Goal: Information Seeking & Learning: Learn about a topic

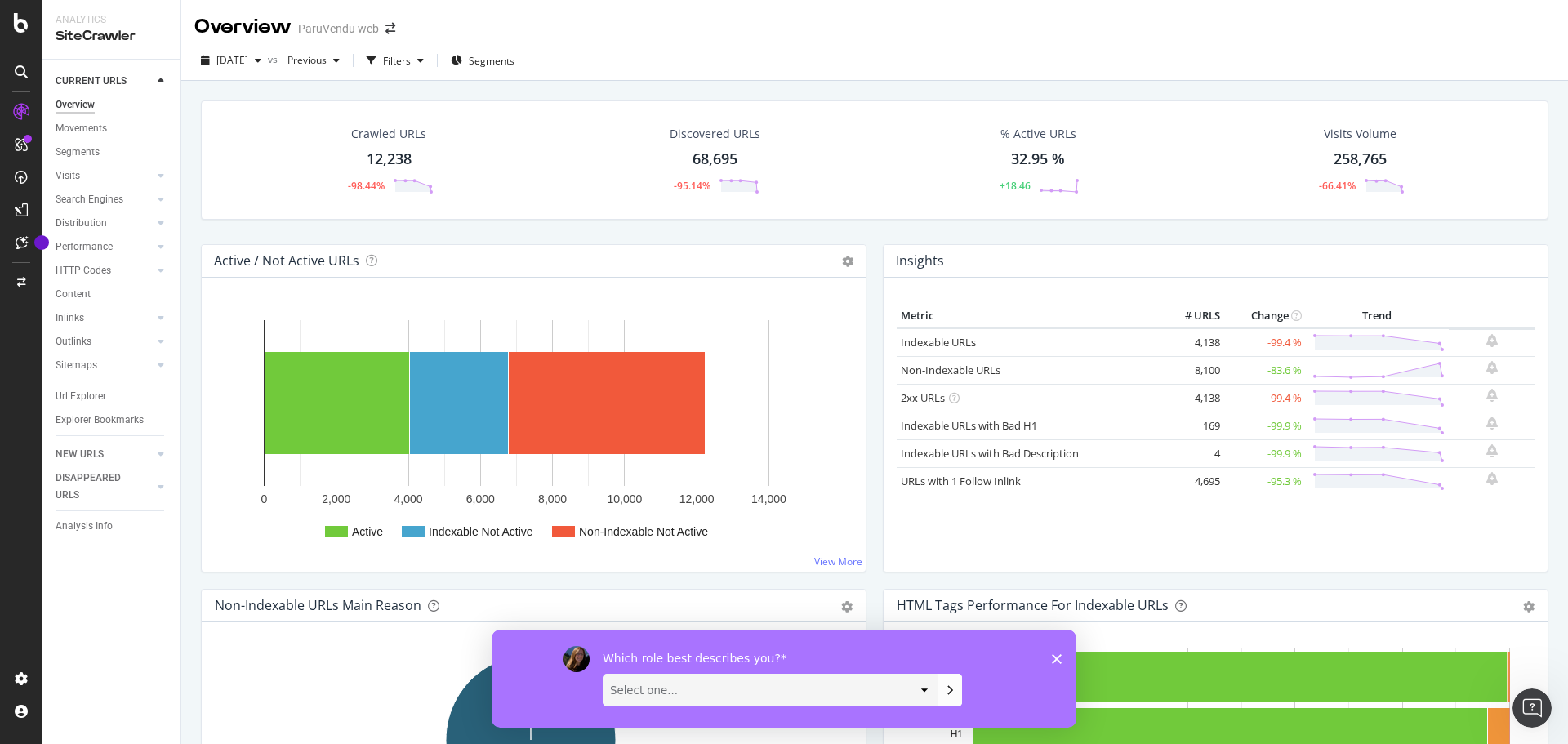
click at [1057, 658] on polygon "Close survey" at bounding box center [1057, 658] width 9 height 9
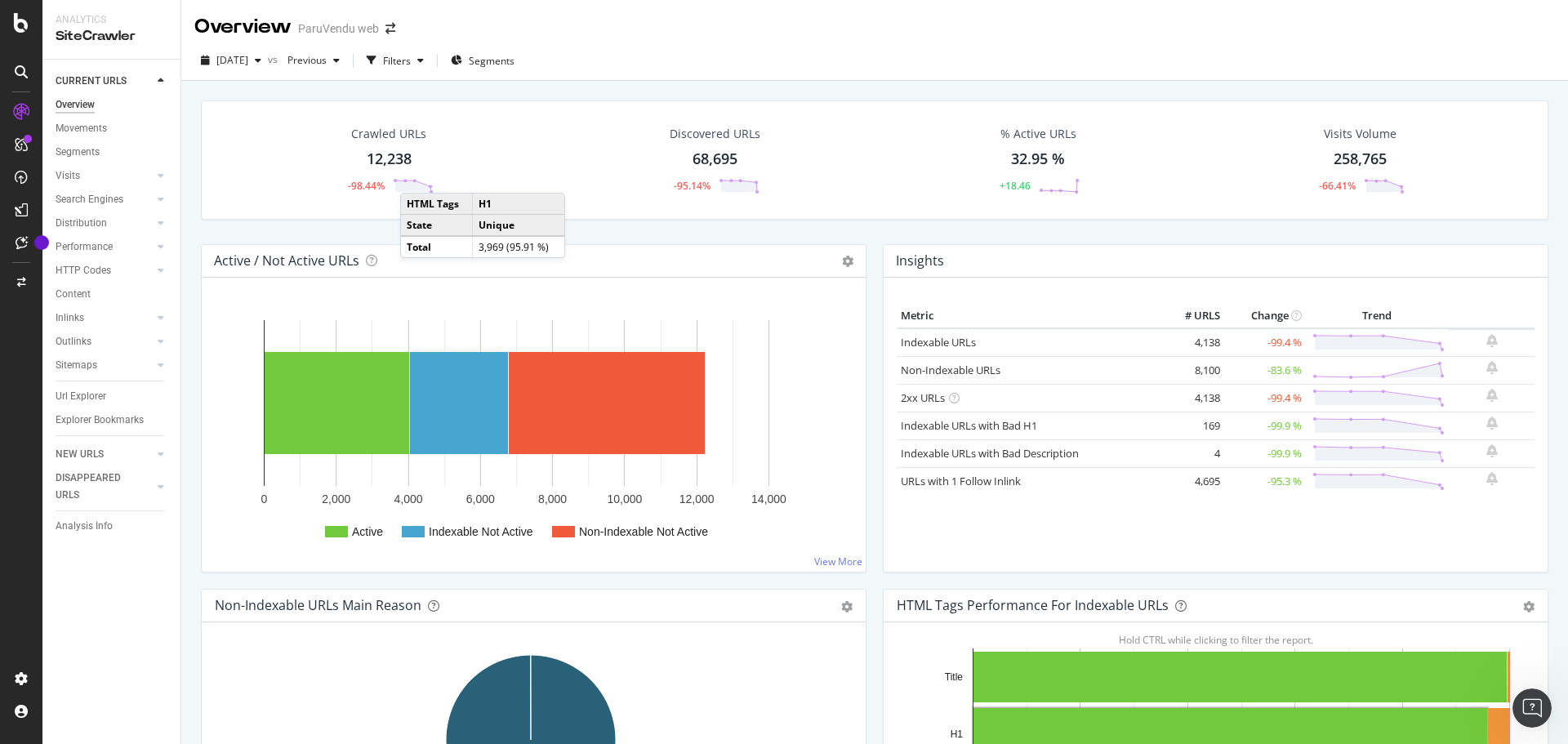
click at [1550, 96] on div "Crawled URLs 12,238 -98.44% Discovered URLs 68,695 -95.14% % Active URLs 32.95 …" at bounding box center [875, 452] width 1387 height 744
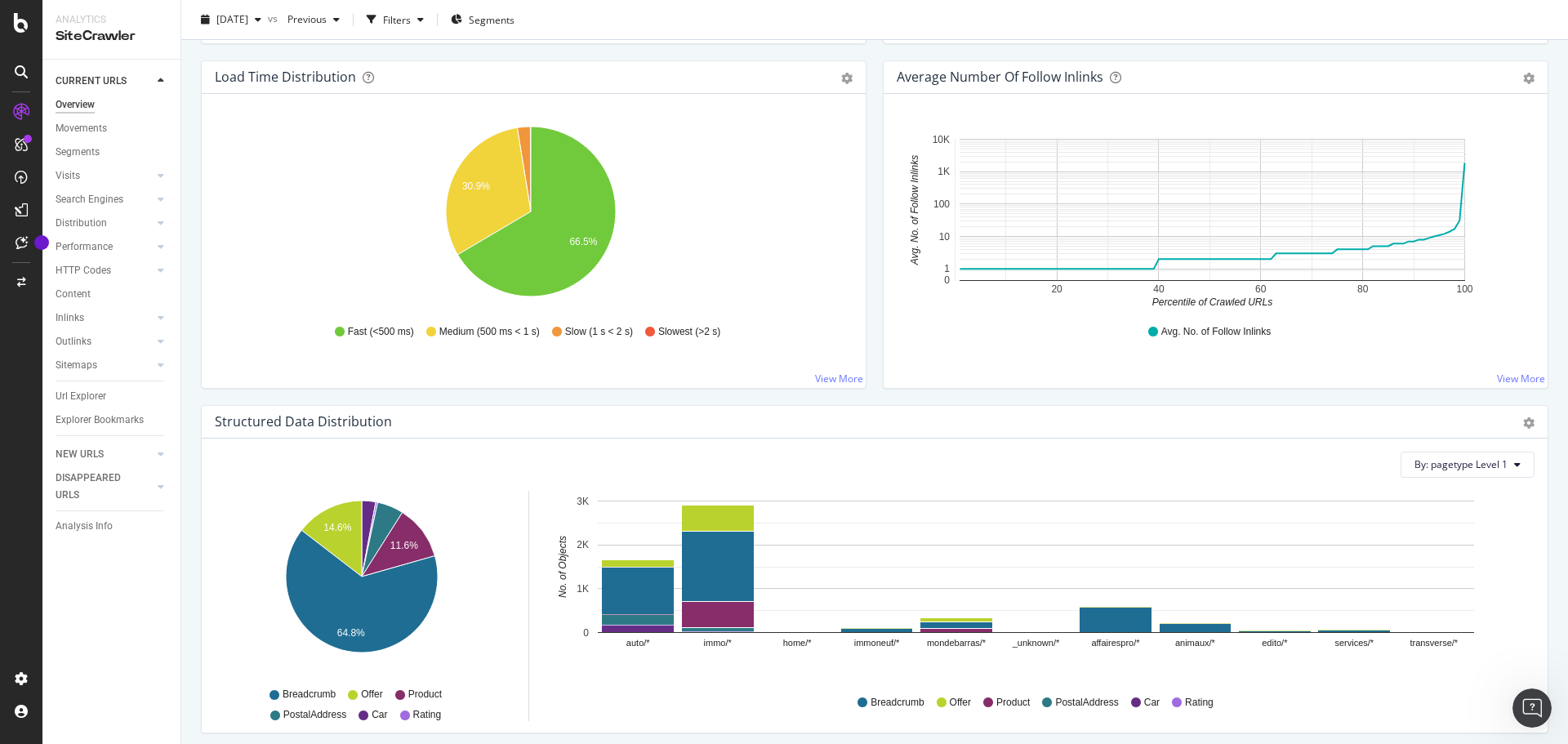
scroll to position [1216, 0]
click at [84, 245] on div "Performance" at bounding box center [84, 247] width 57 height 17
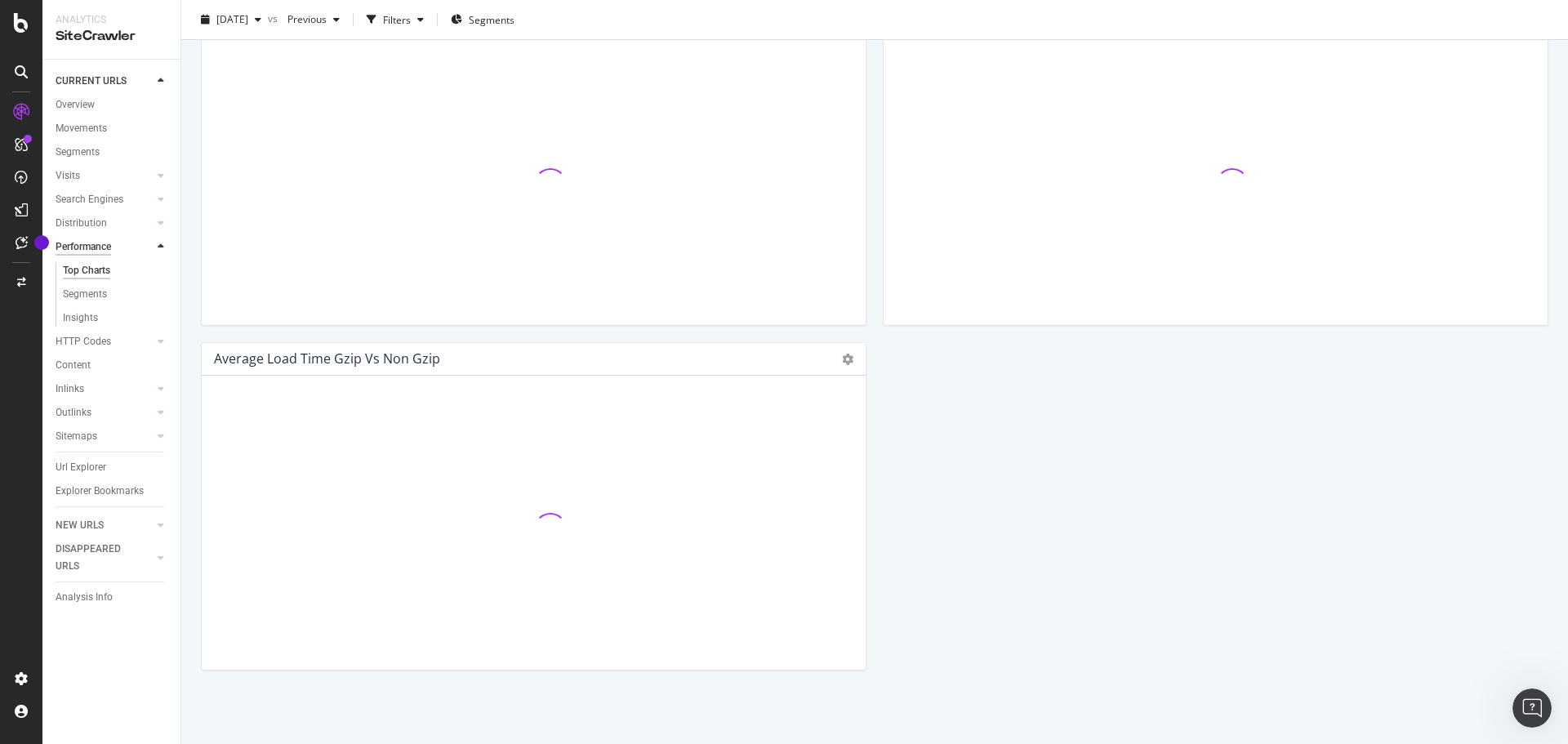
scroll to position [963, 0]
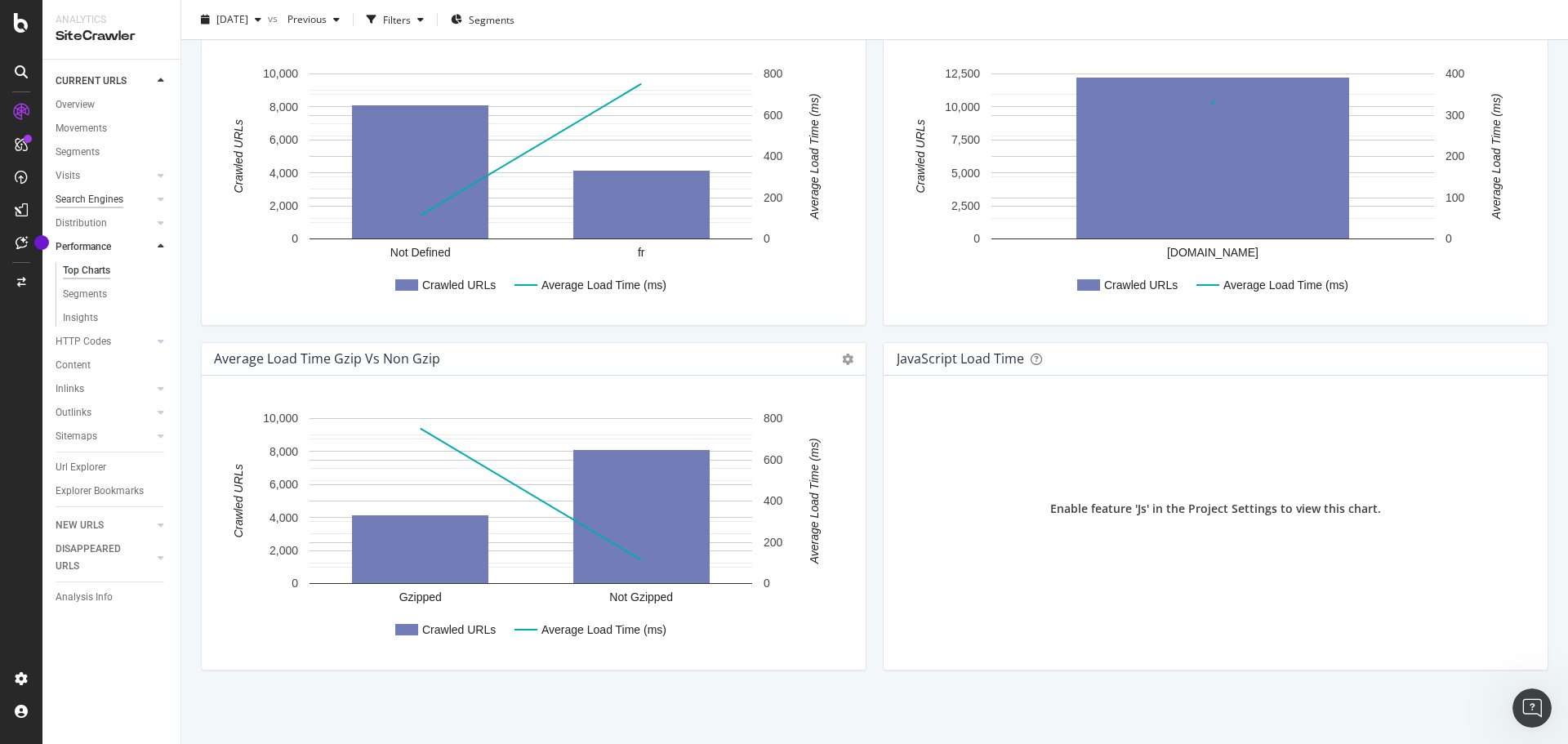
click at [86, 199] on div "Search Engines" at bounding box center [90, 200] width 68 height 17
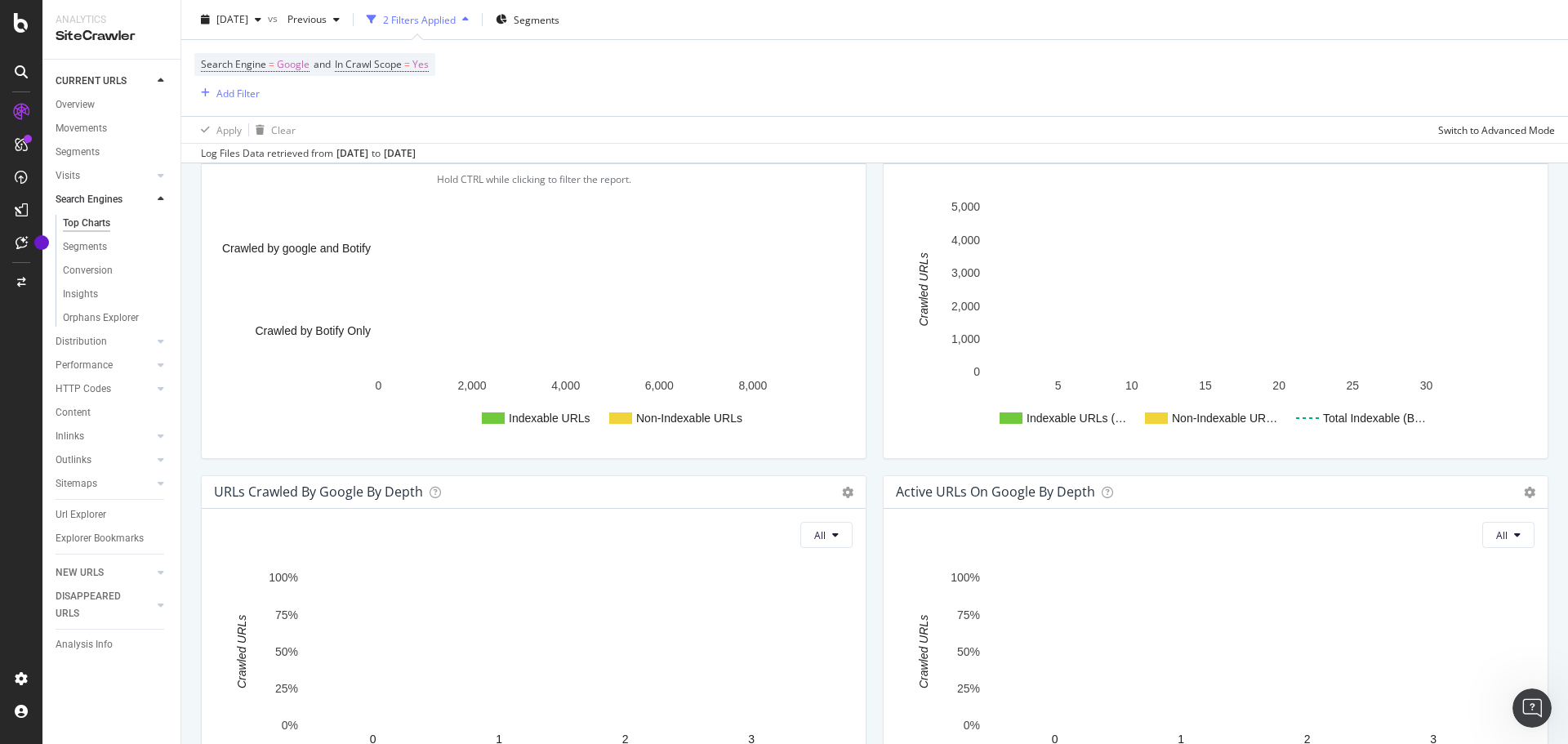
scroll to position [1086, 0]
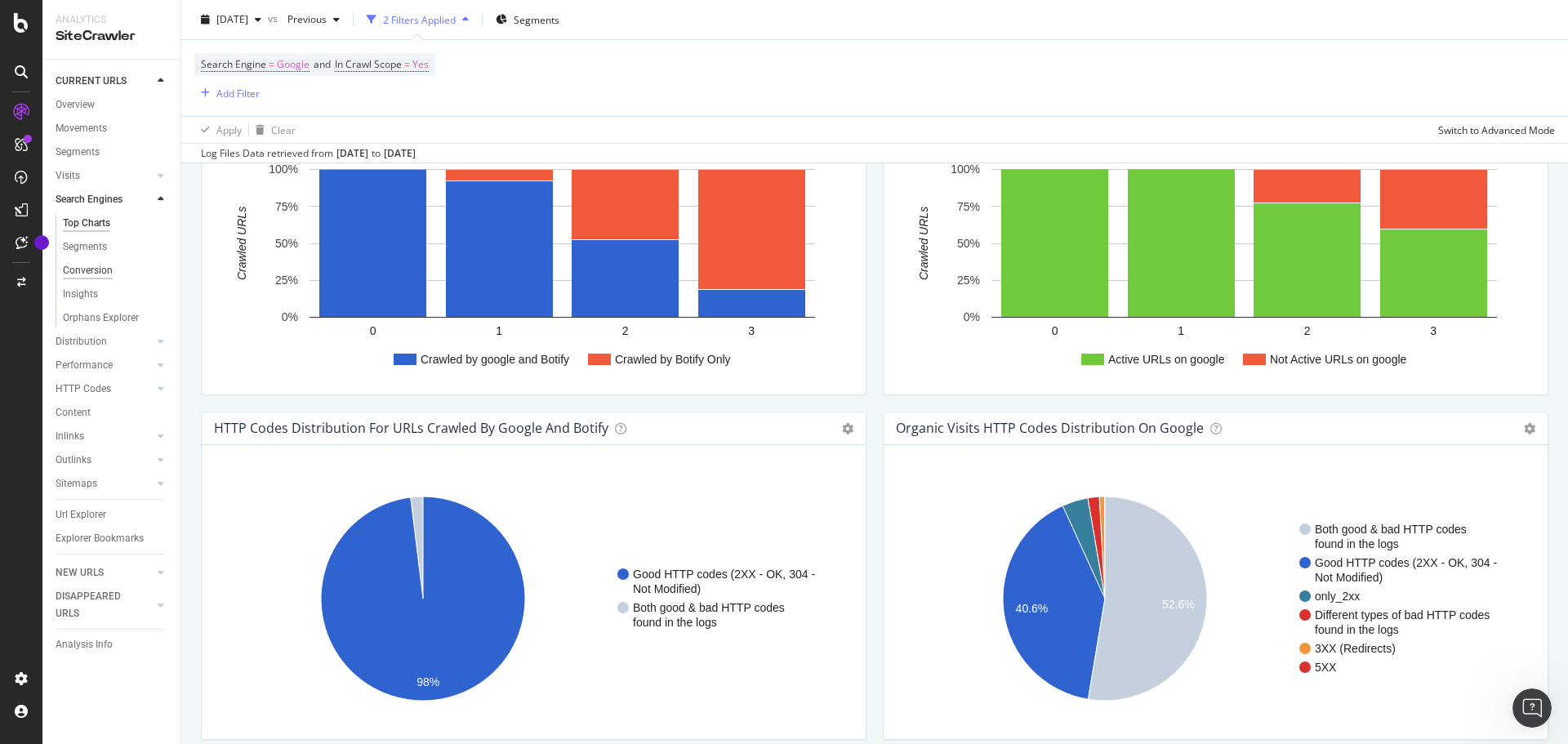
click at [87, 269] on div "Conversion" at bounding box center [87, 271] width 50 height 17
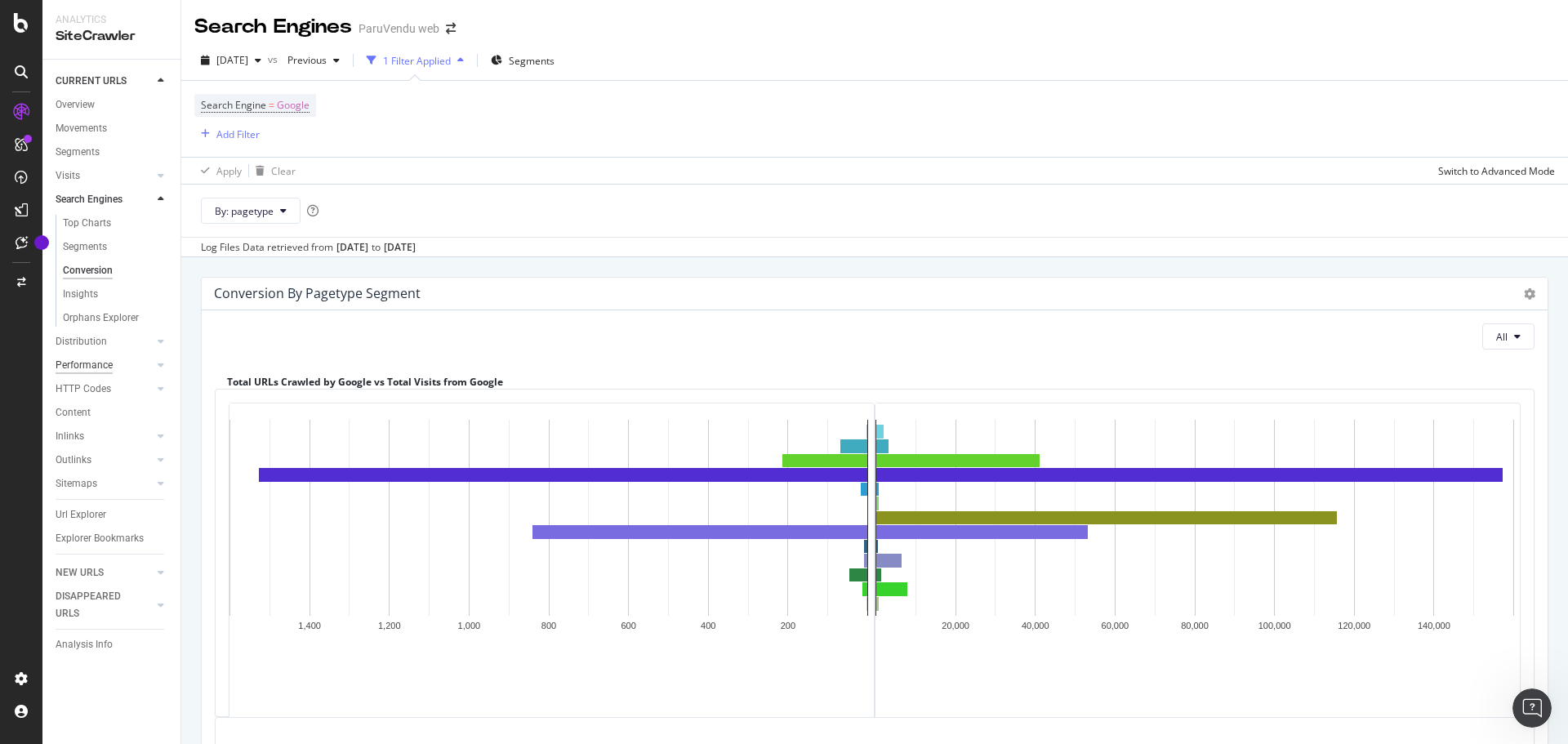
click at [109, 371] on div "Performance" at bounding box center [84, 365] width 57 height 17
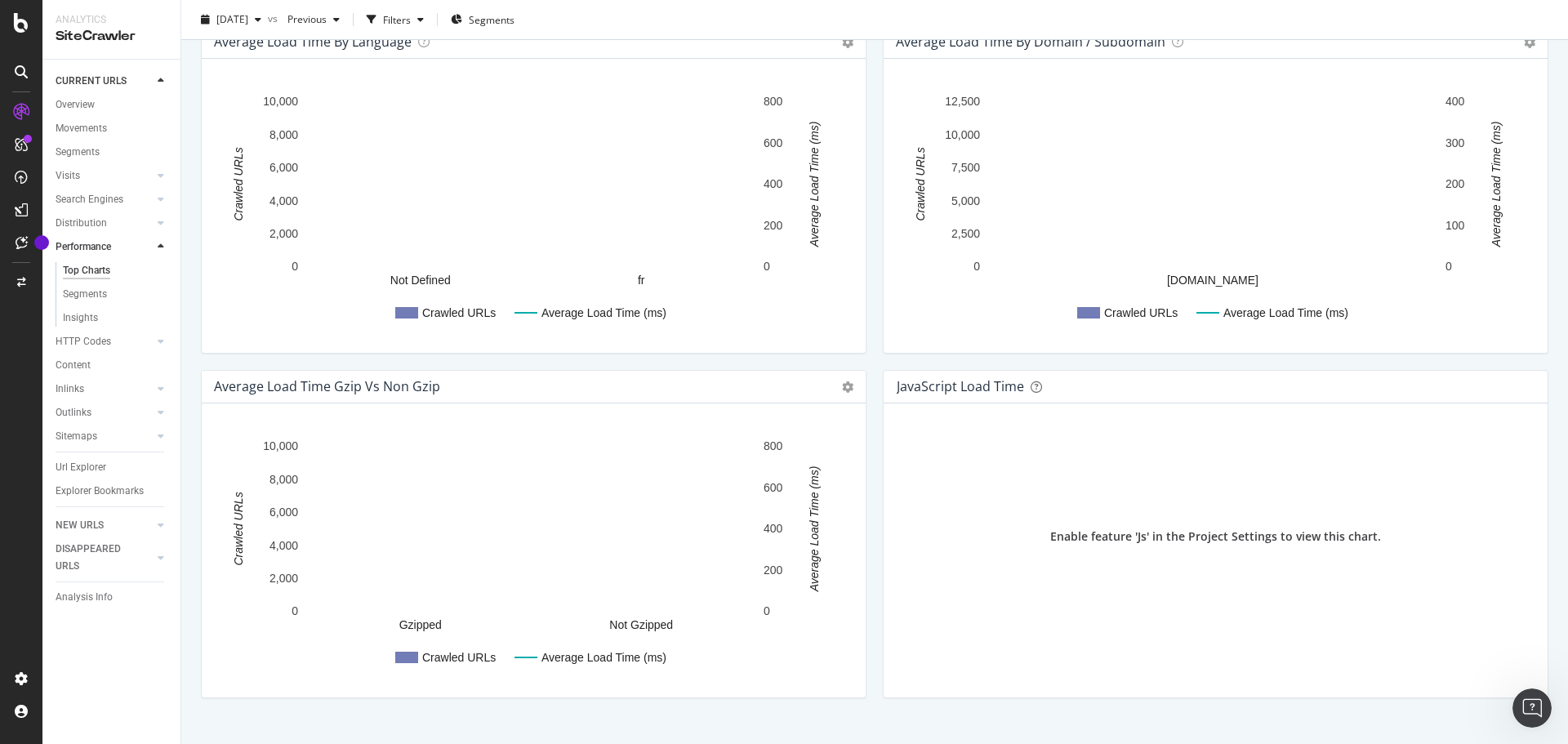
scroll to position [963, 0]
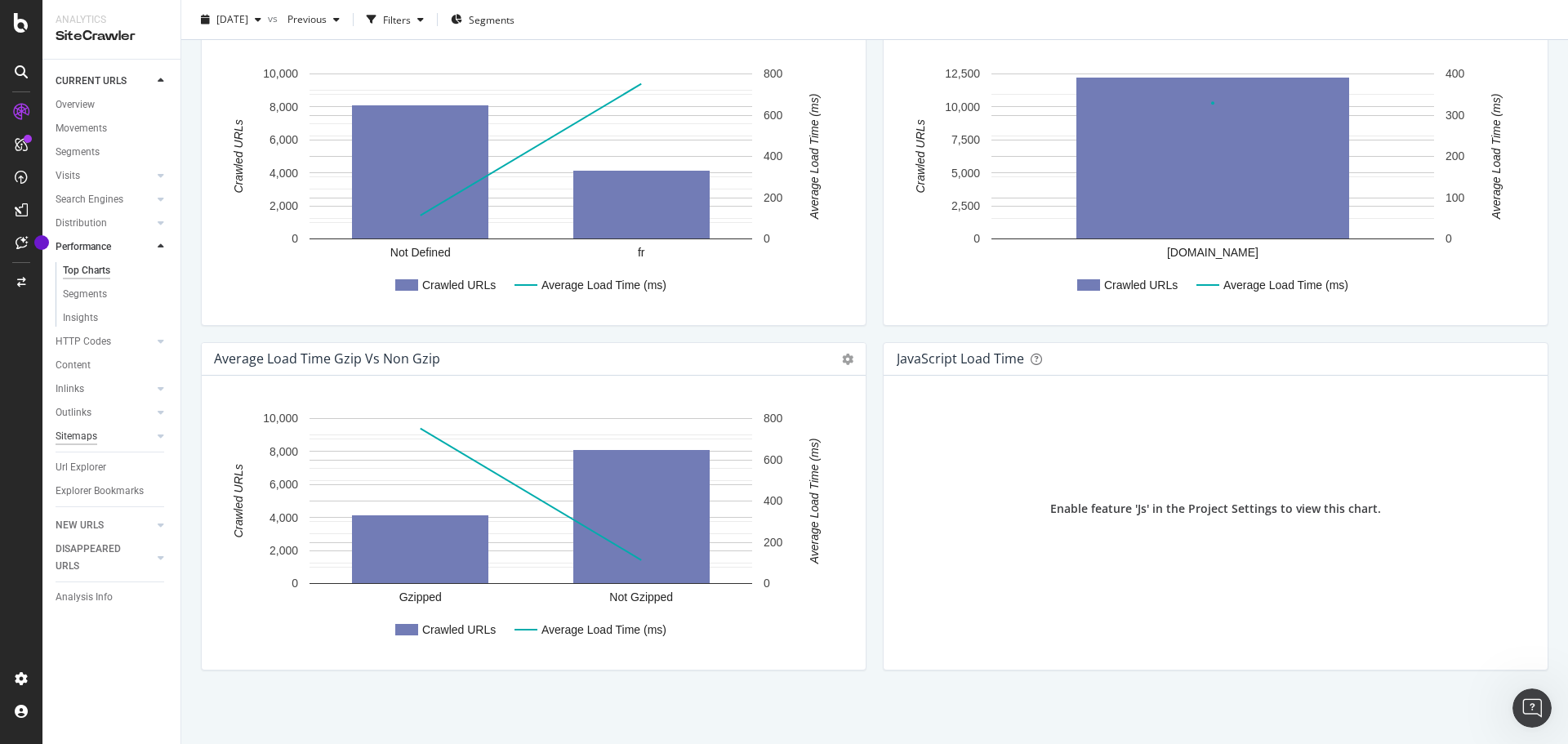
click at [74, 430] on div "Sitemaps" at bounding box center [77, 436] width 42 height 17
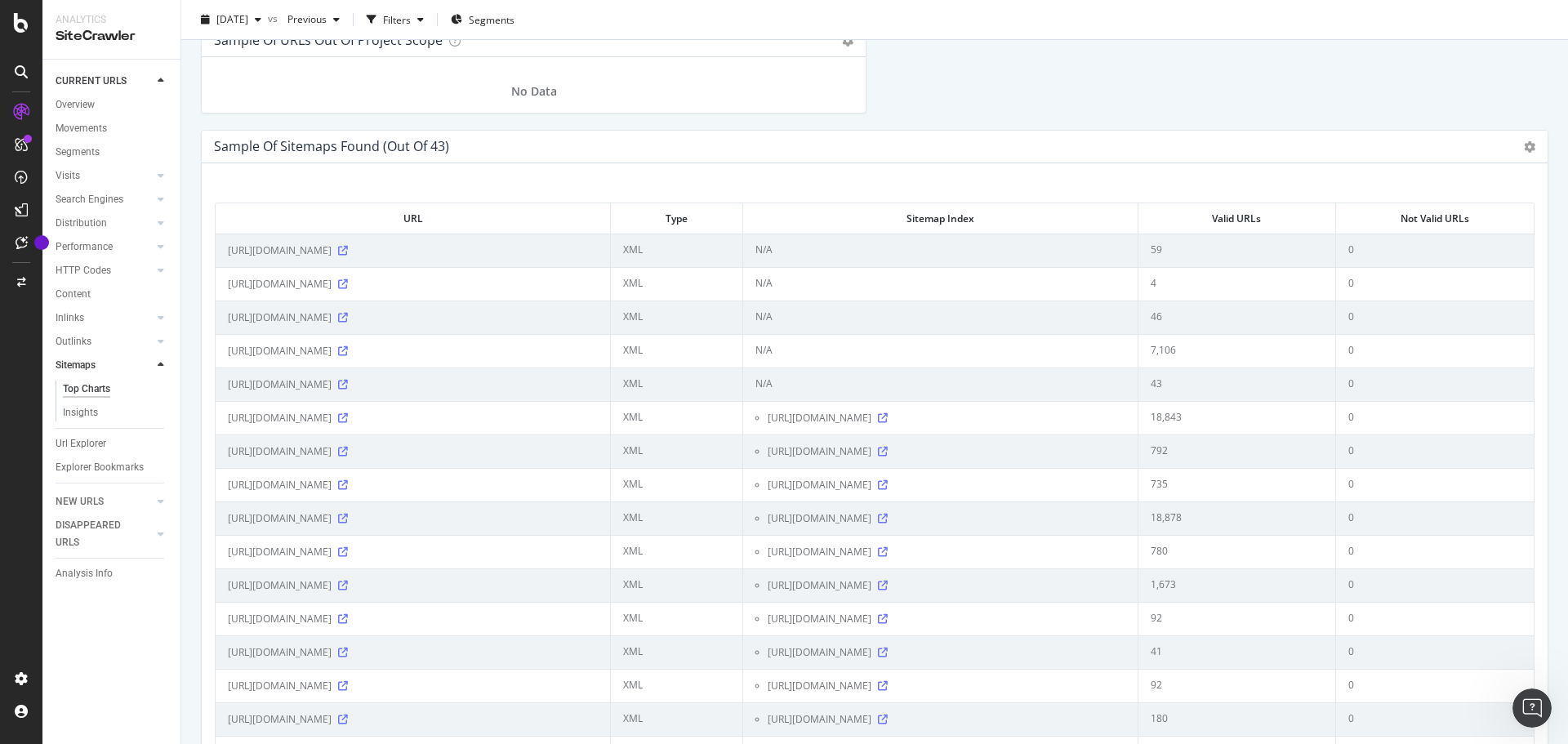
scroll to position [1924, 0]
click at [92, 503] on div "NEW URLS" at bounding box center [80, 502] width 48 height 17
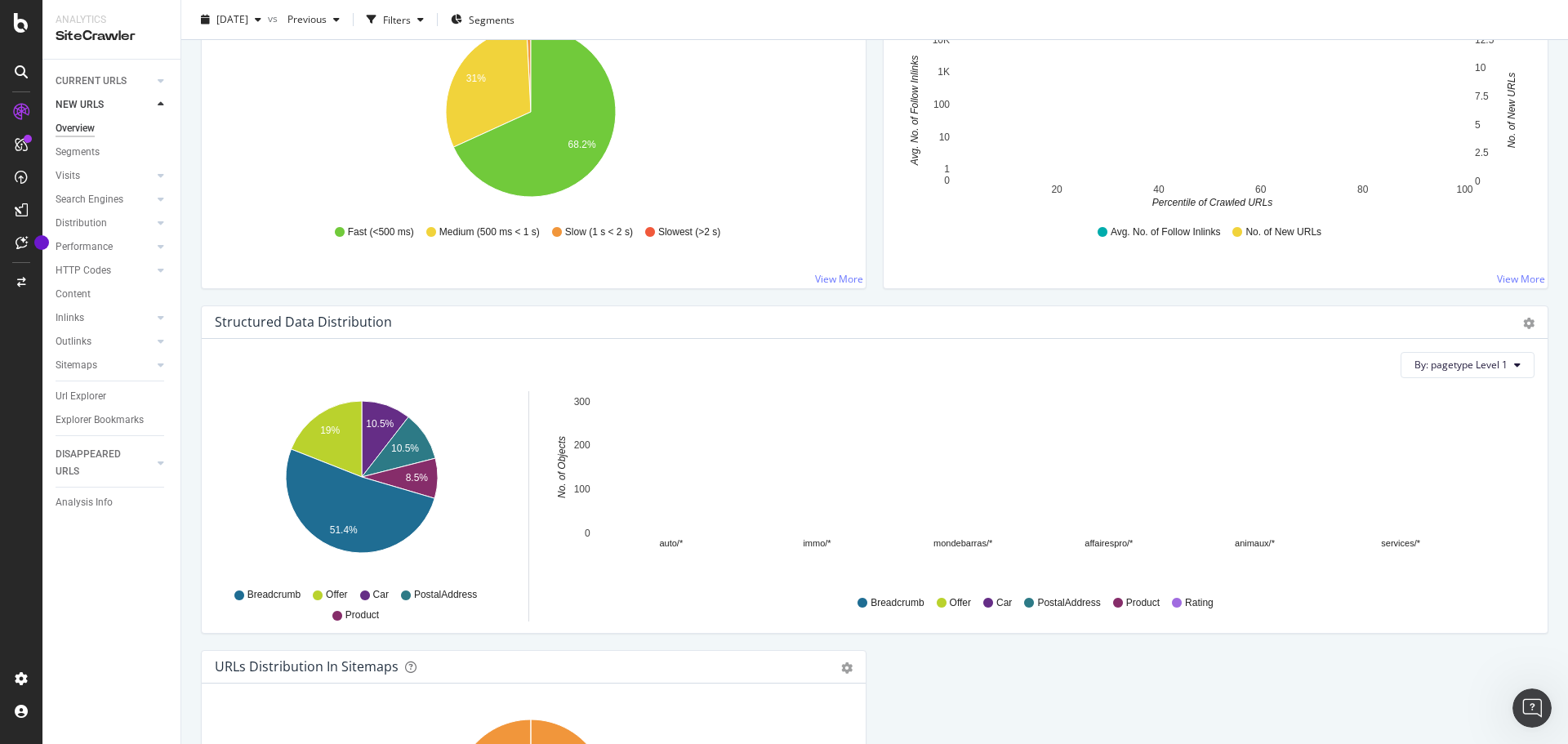
scroll to position [1299, 0]
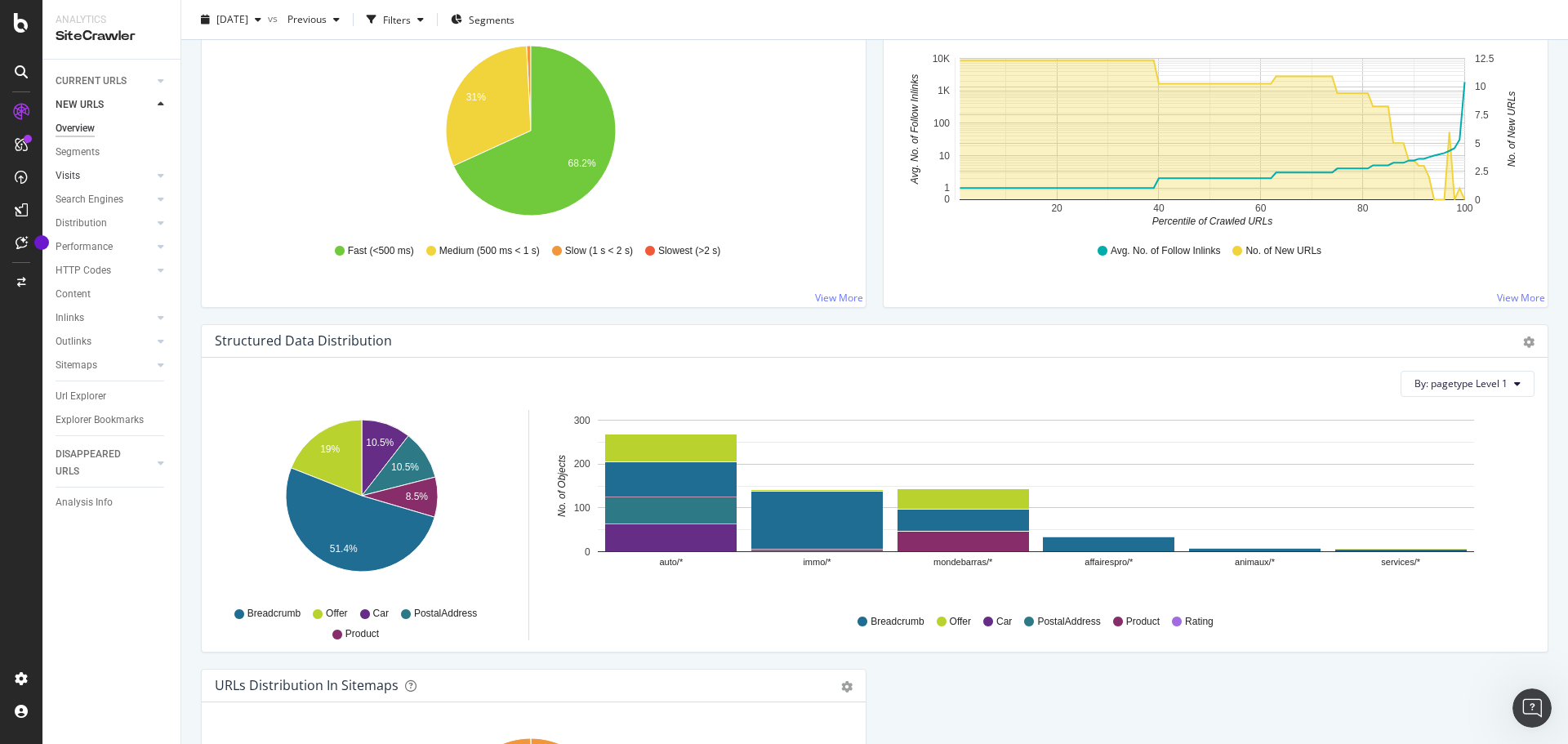
click at [80, 169] on link "Visits" at bounding box center [104, 176] width 98 height 17
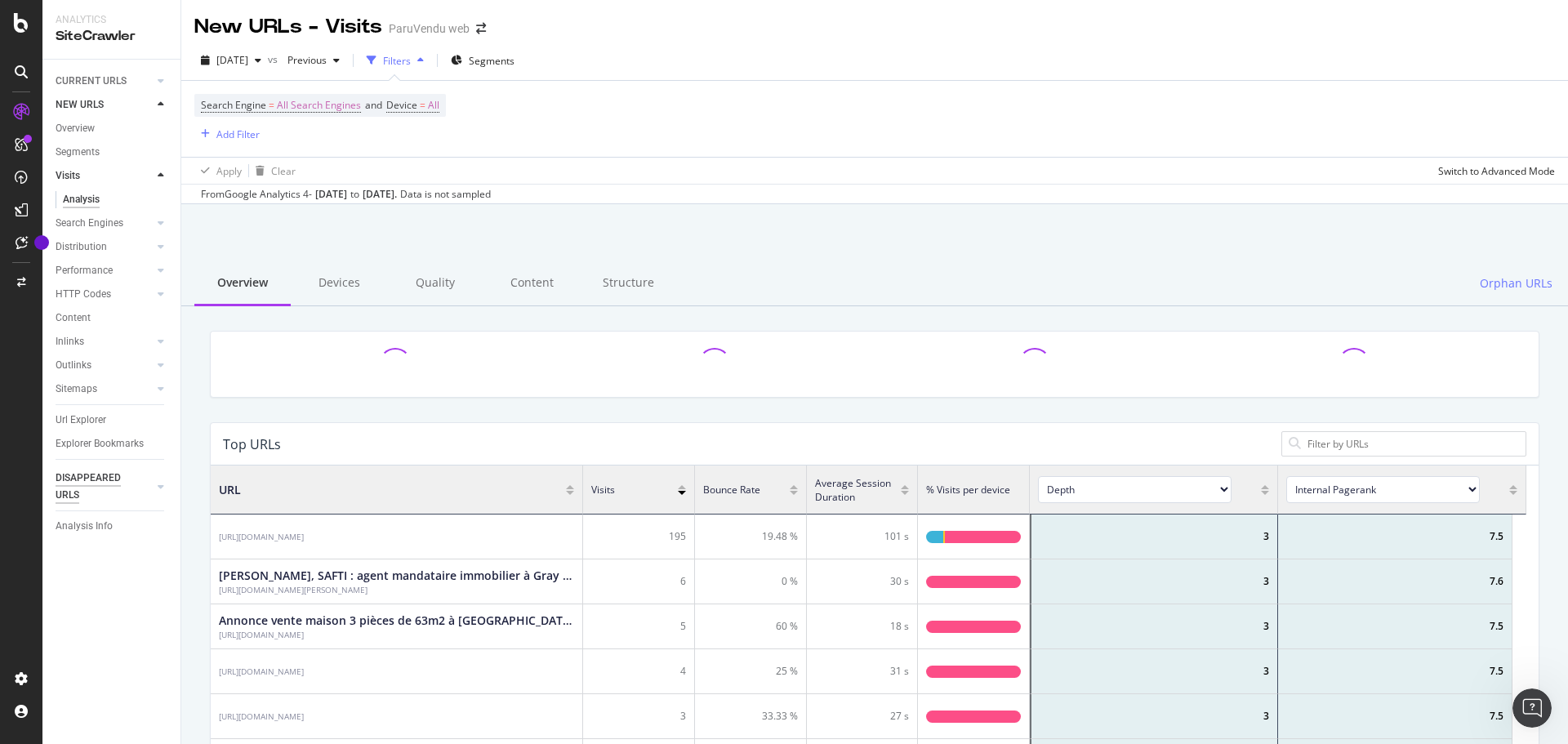
click at [103, 484] on div "DISAPPEARED URLS" at bounding box center [97, 487] width 82 height 34
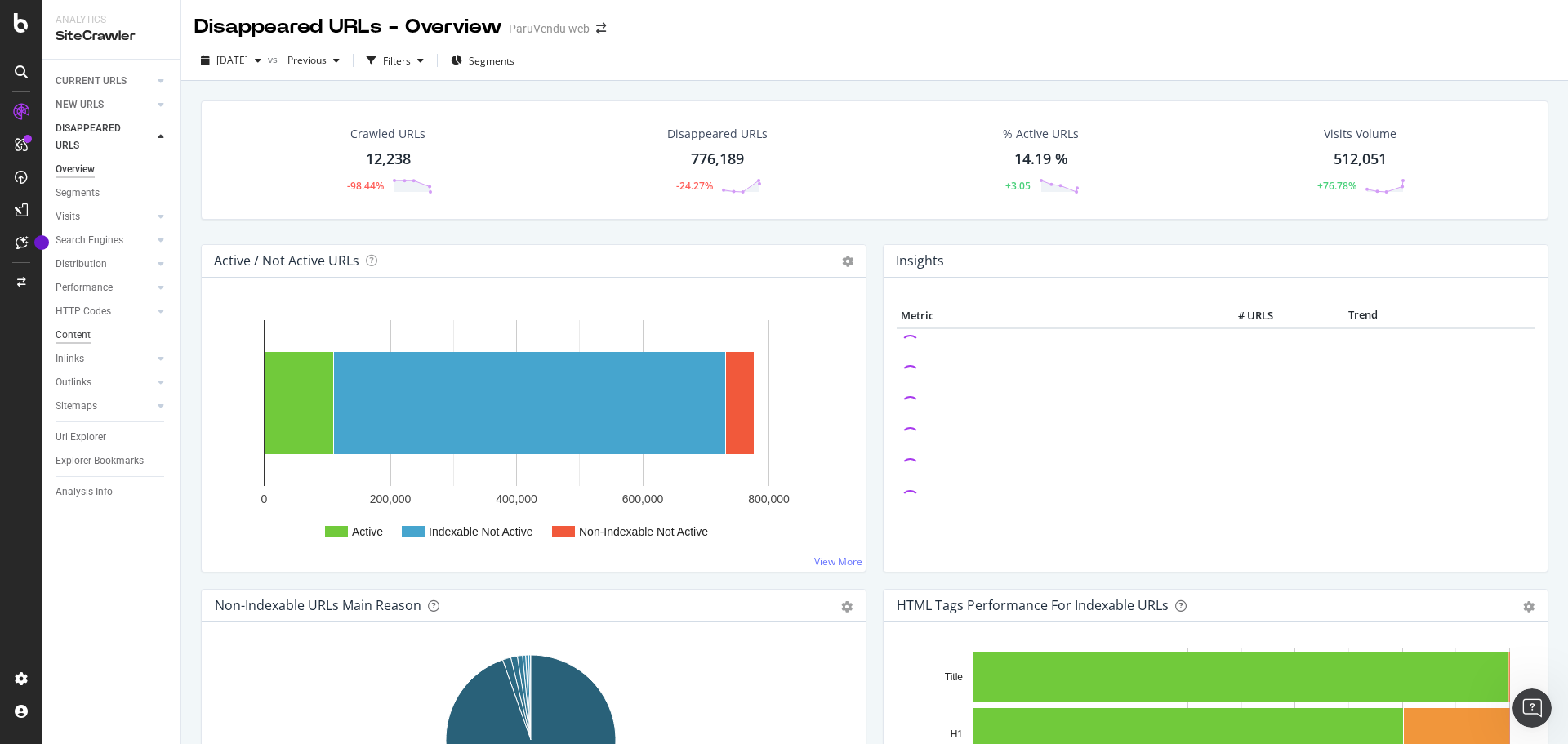
click at [83, 336] on div "Content" at bounding box center [73, 335] width 35 height 17
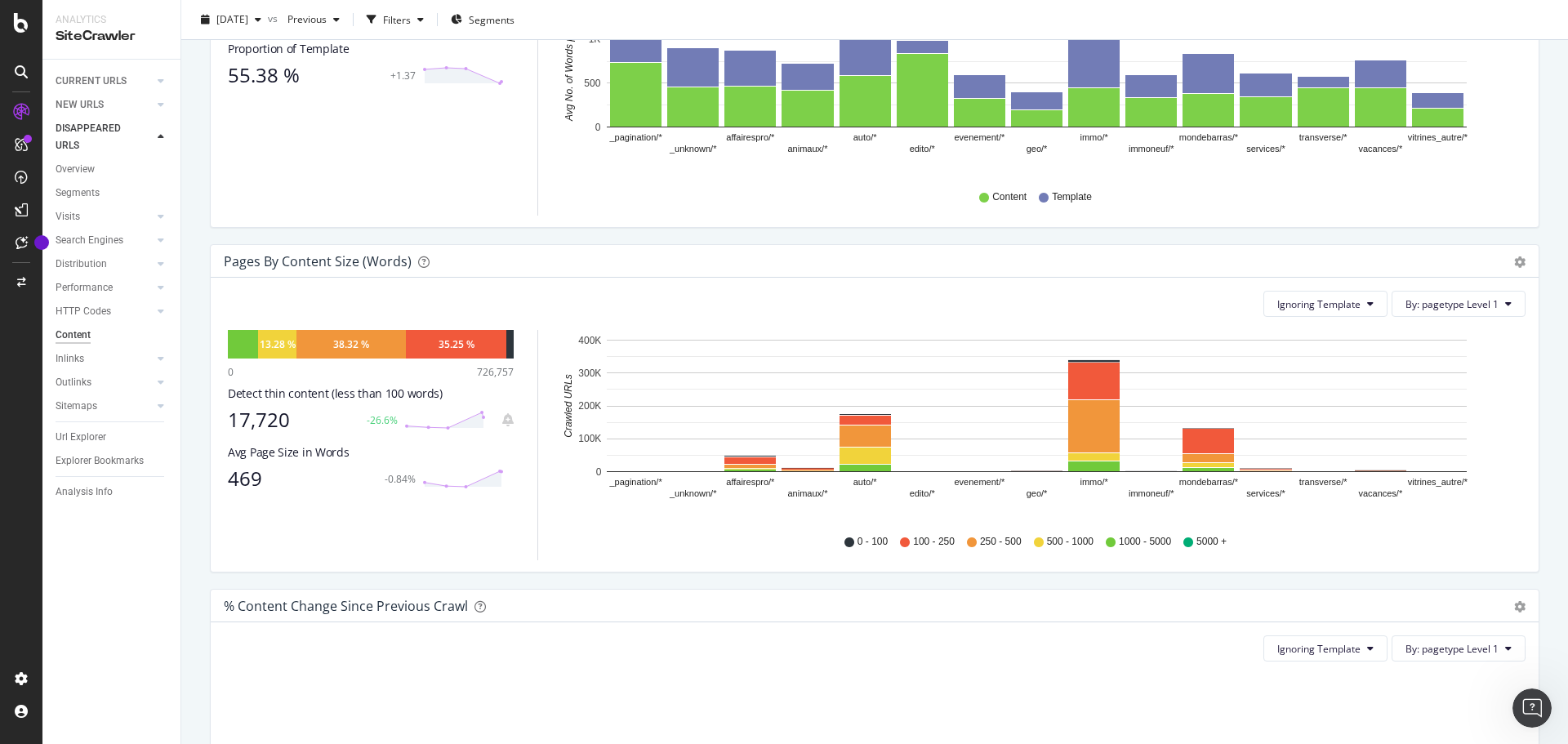
scroll to position [395, 0]
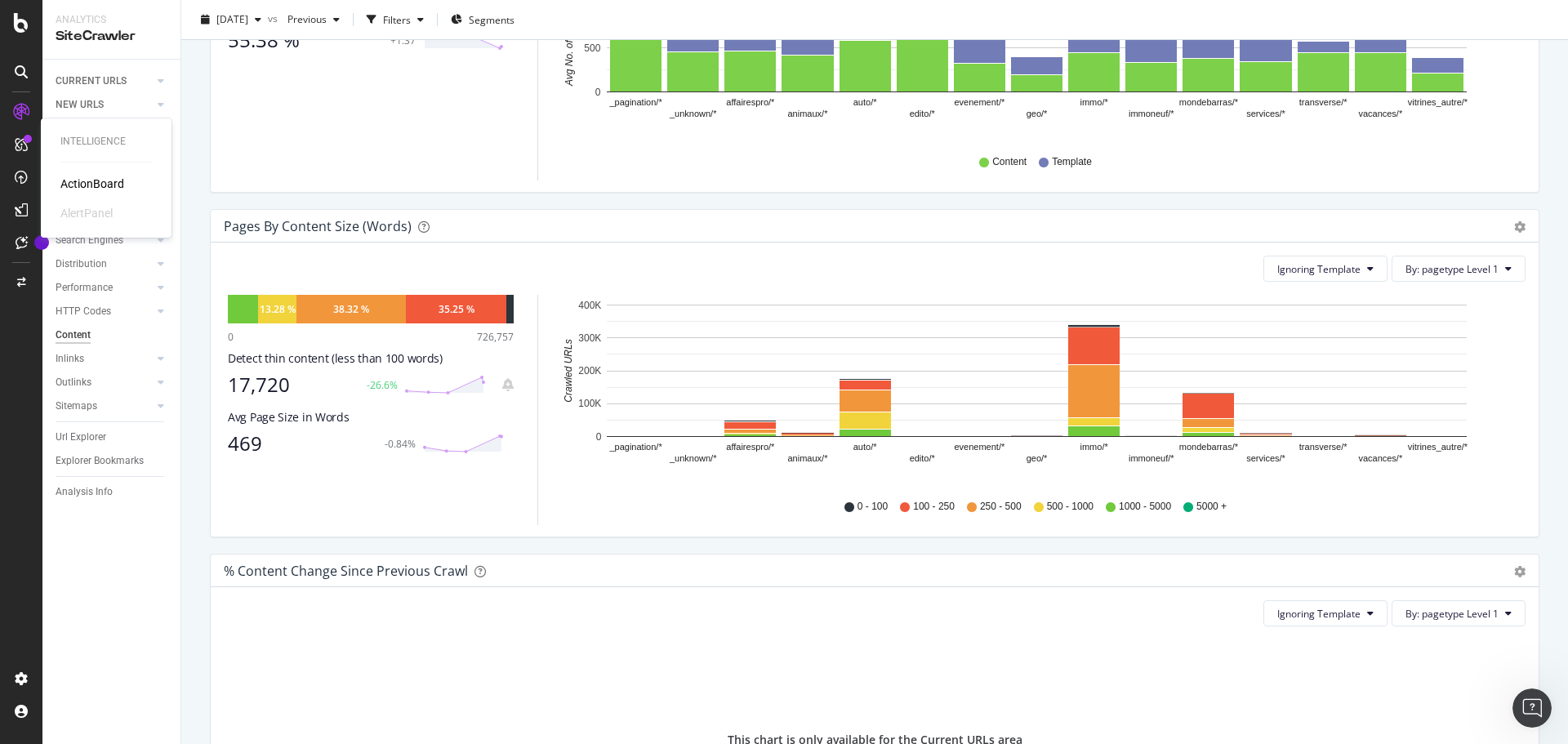
click at [84, 181] on div "ActionBoard" at bounding box center [92, 183] width 63 height 16
